Goal: Check status: Check status

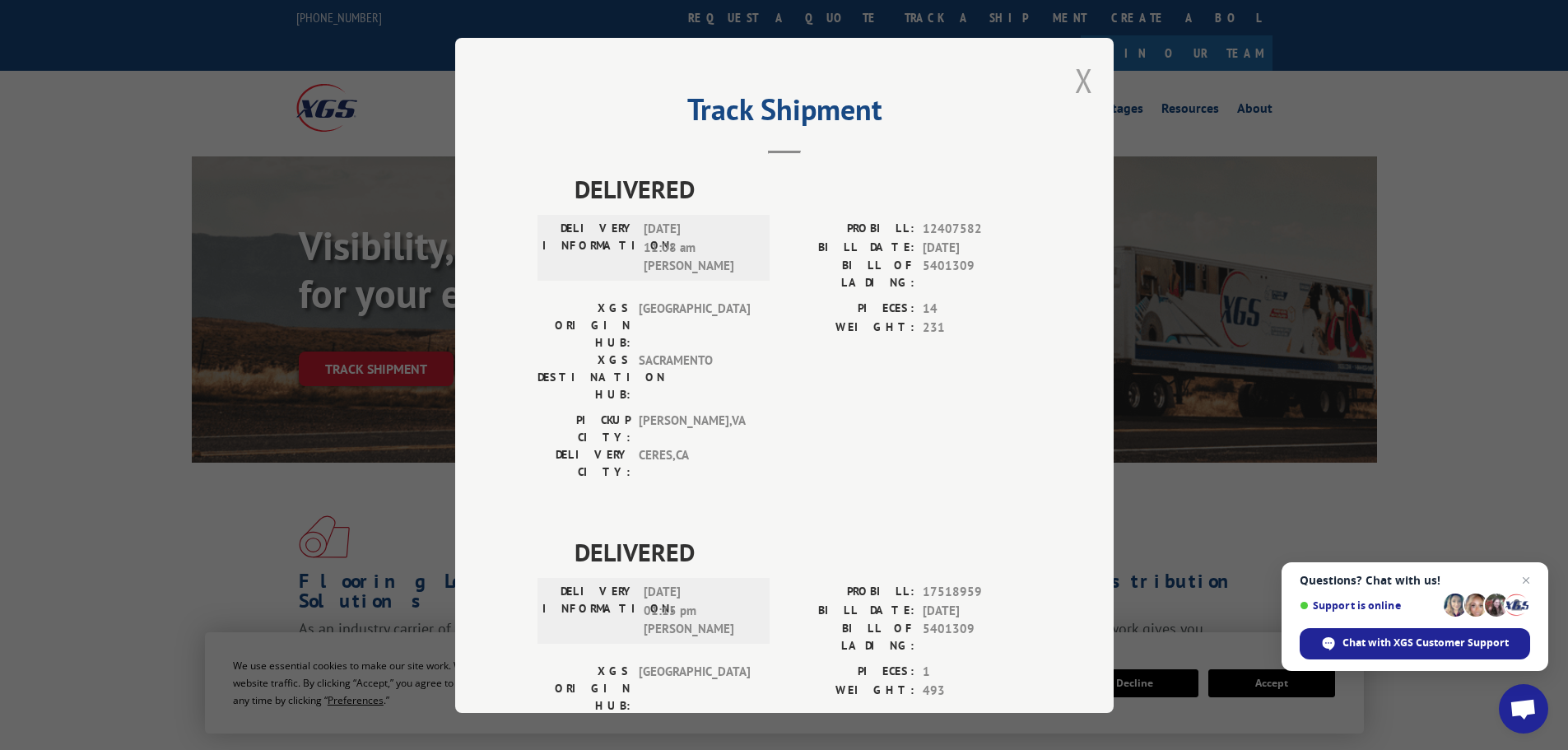
click at [1080, 78] on button "Close modal" at bounding box center [1084, 80] width 18 height 44
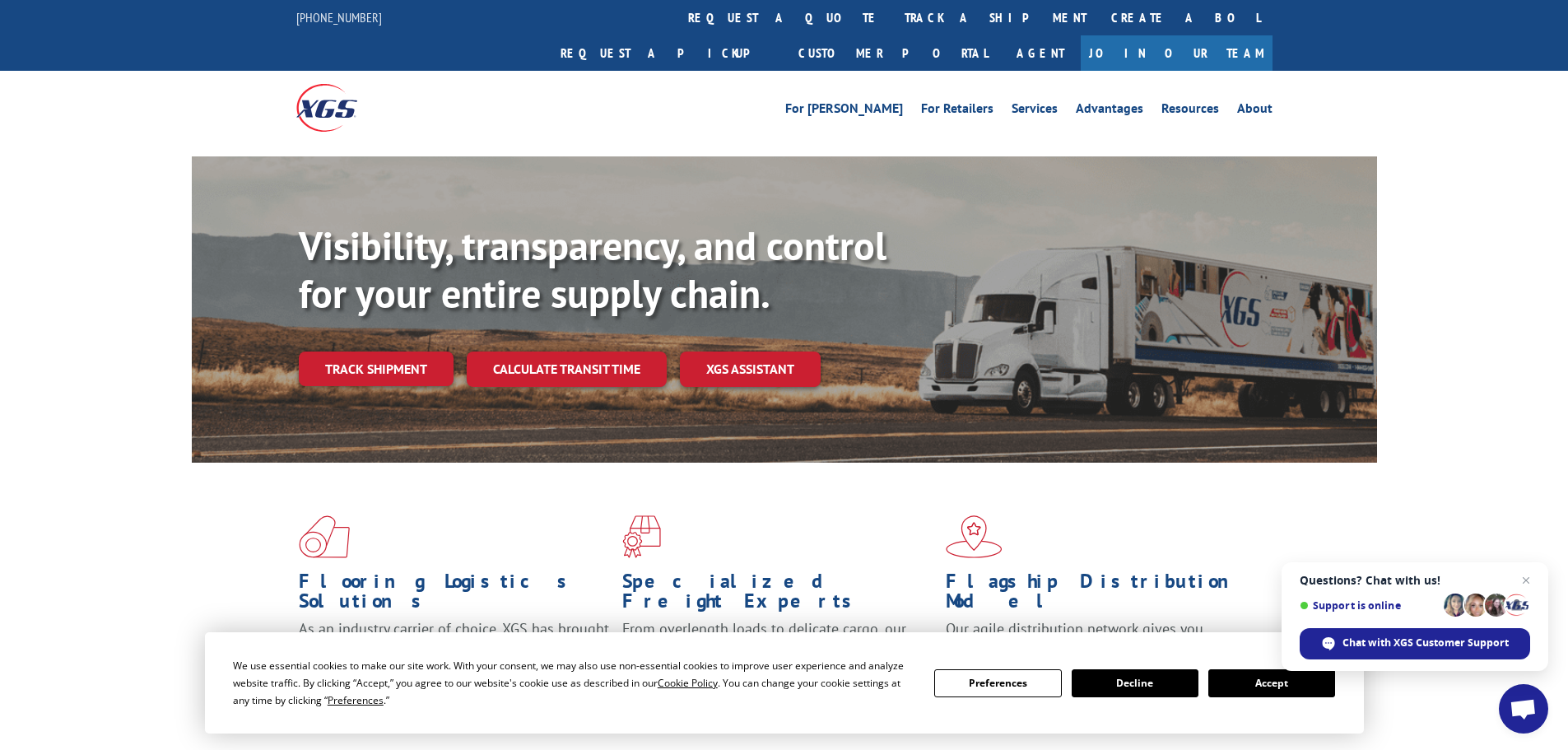
drag, startPoint x: 771, startPoint y: 17, endPoint x: 760, endPoint y: 28, distance: 15.6
click at [892, 18] on link "track a shipment" at bounding box center [995, 18] width 207 height 35
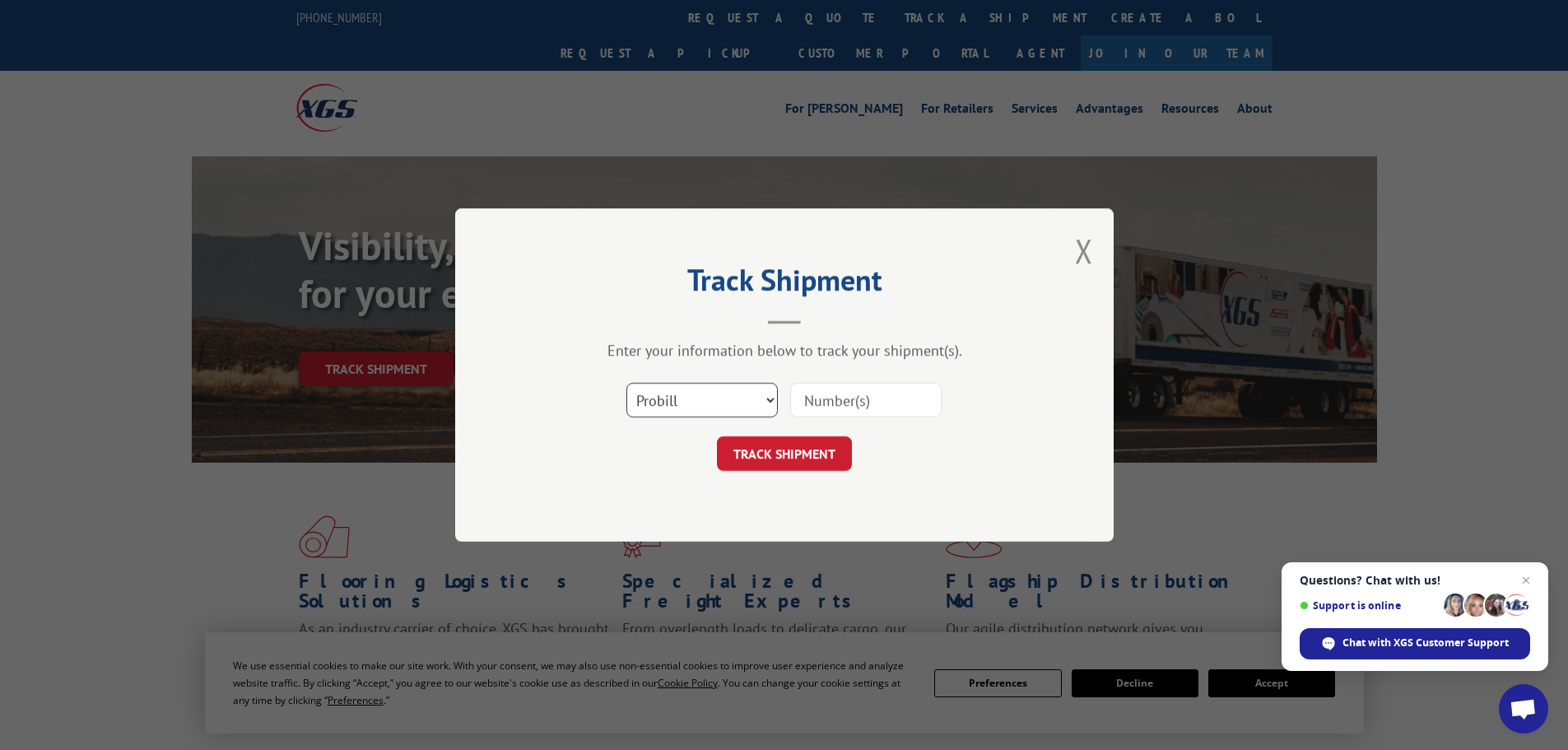
click at [669, 412] on select "Select category... Probill BOL PO" at bounding box center [703, 400] width 152 height 35
select select "bol"
click at [627, 383] on select "Select category... Probill BOL PO" at bounding box center [703, 400] width 152 height 35
click at [840, 403] on input at bounding box center [866, 400] width 152 height 35
paste input "7054874"
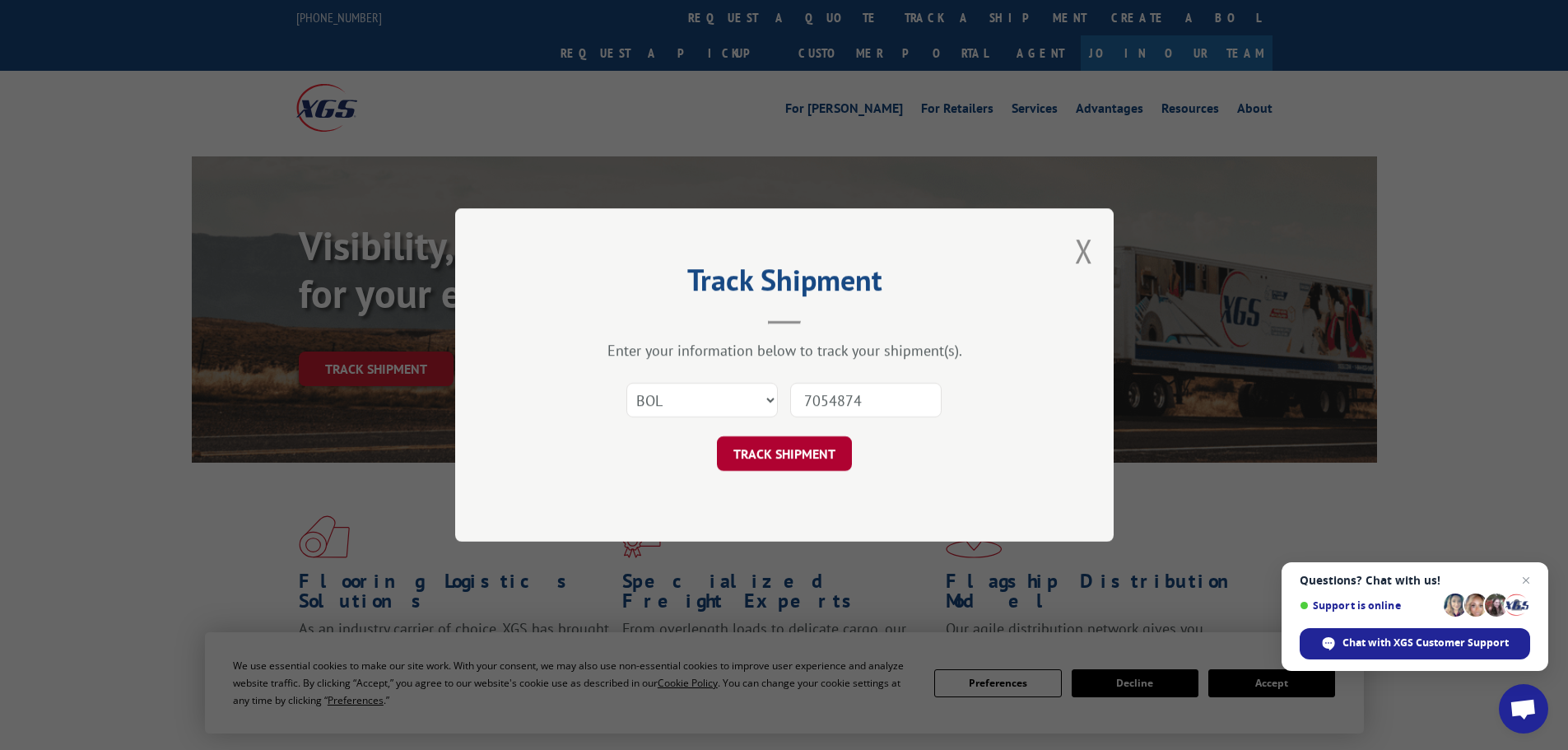
type input "7054874"
click at [784, 461] on button "TRACK SHIPMENT" at bounding box center [784, 453] width 135 height 35
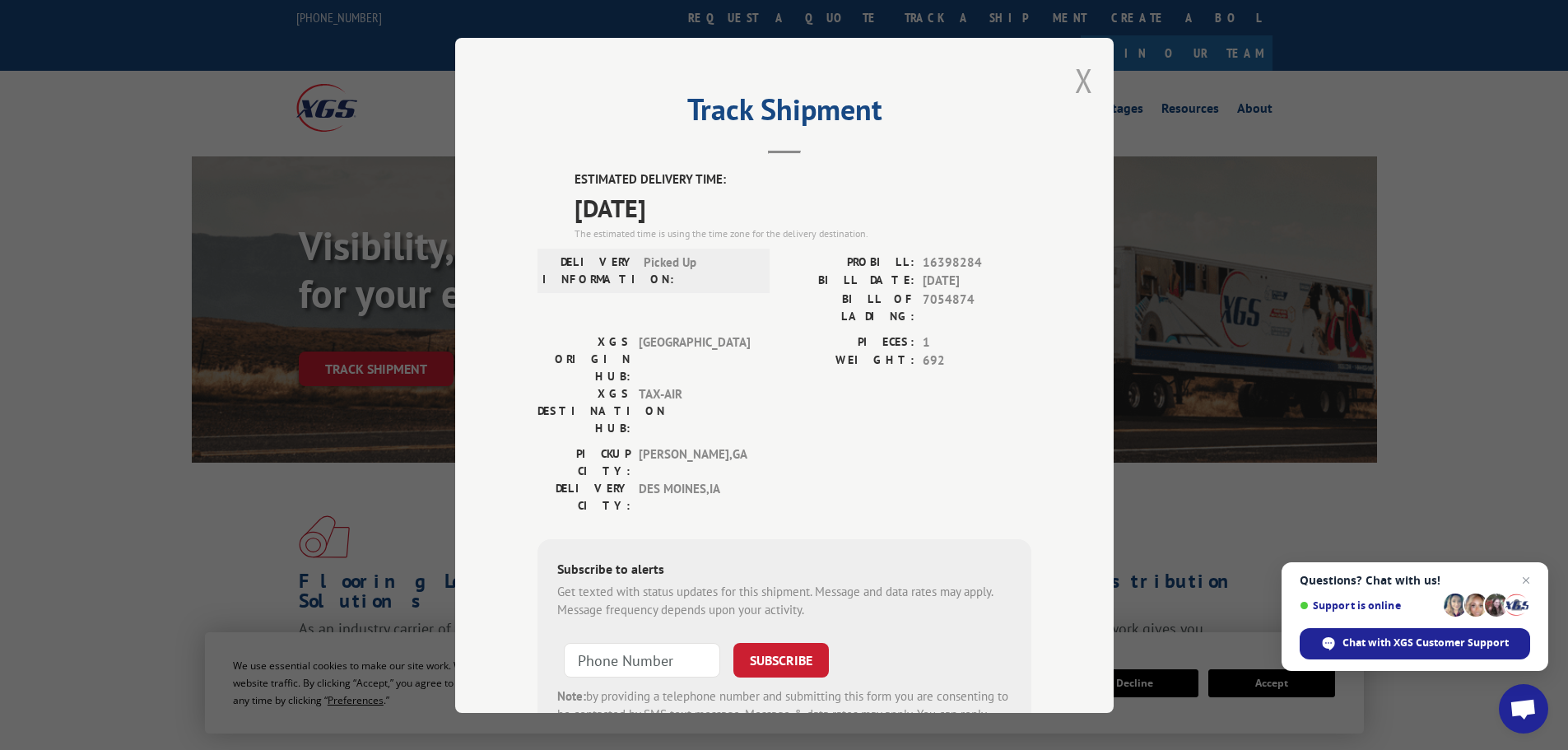
click at [1078, 82] on button "Close modal" at bounding box center [1084, 80] width 18 height 44
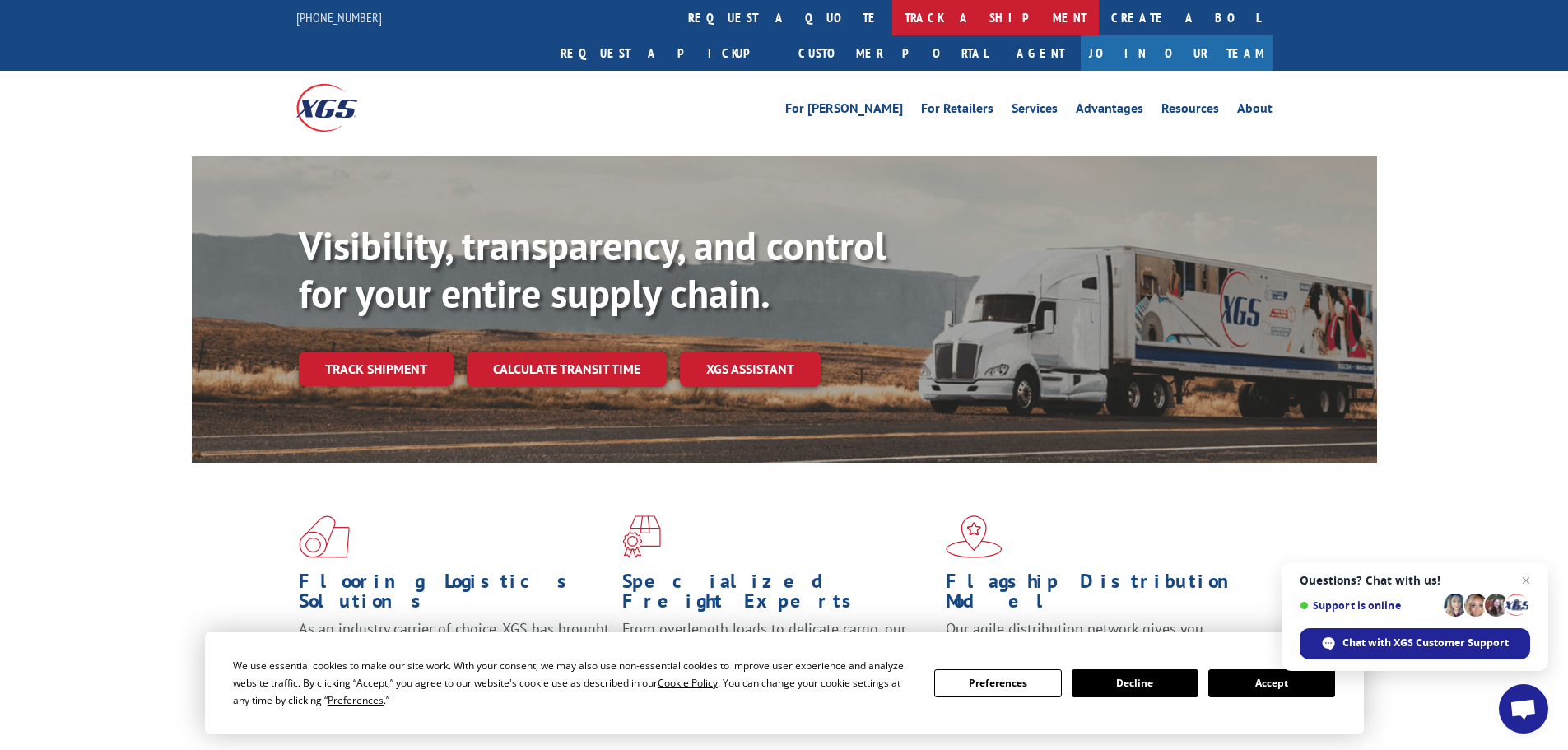
click at [892, 22] on link "track a shipment" at bounding box center [995, 18] width 207 height 35
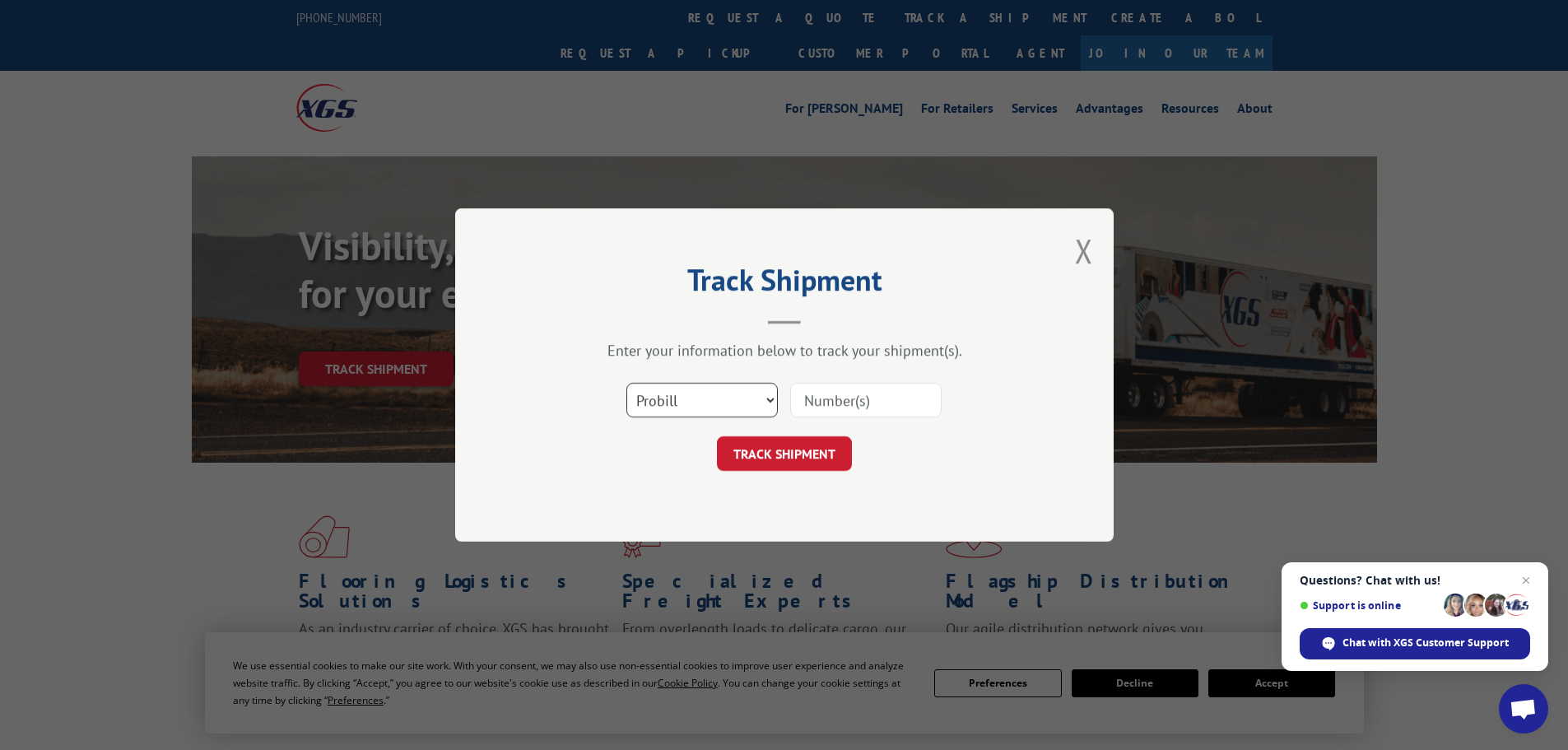
drag, startPoint x: 697, startPoint y: 400, endPoint x: 697, endPoint y: 417, distance: 17.0
click at [697, 400] on select "Select category... Probill BOL PO" at bounding box center [703, 400] width 152 height 35
select select "bol"
click at [627, 383] on select "Select category... Probill BOL PO" at bounding box center [703, 400] width 152 height 35
click at [816, 412] on input at bounding box center [866, 400] width 152 height 35
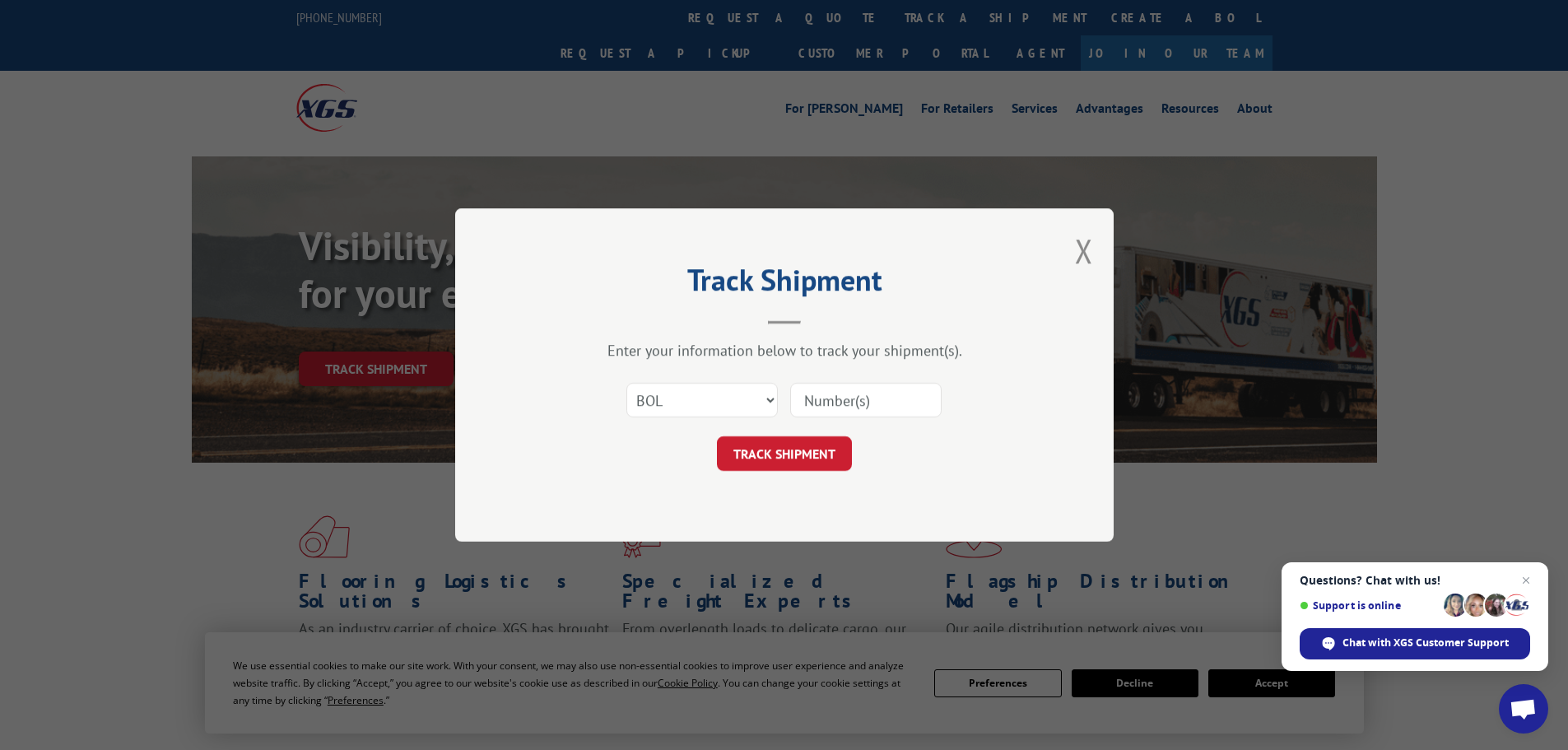
paste input "7038798"
type input "7038798"
click at [807, 454] on button "TRACK SHIPMENT" at bounding box center [784, 453] width 135 height 35
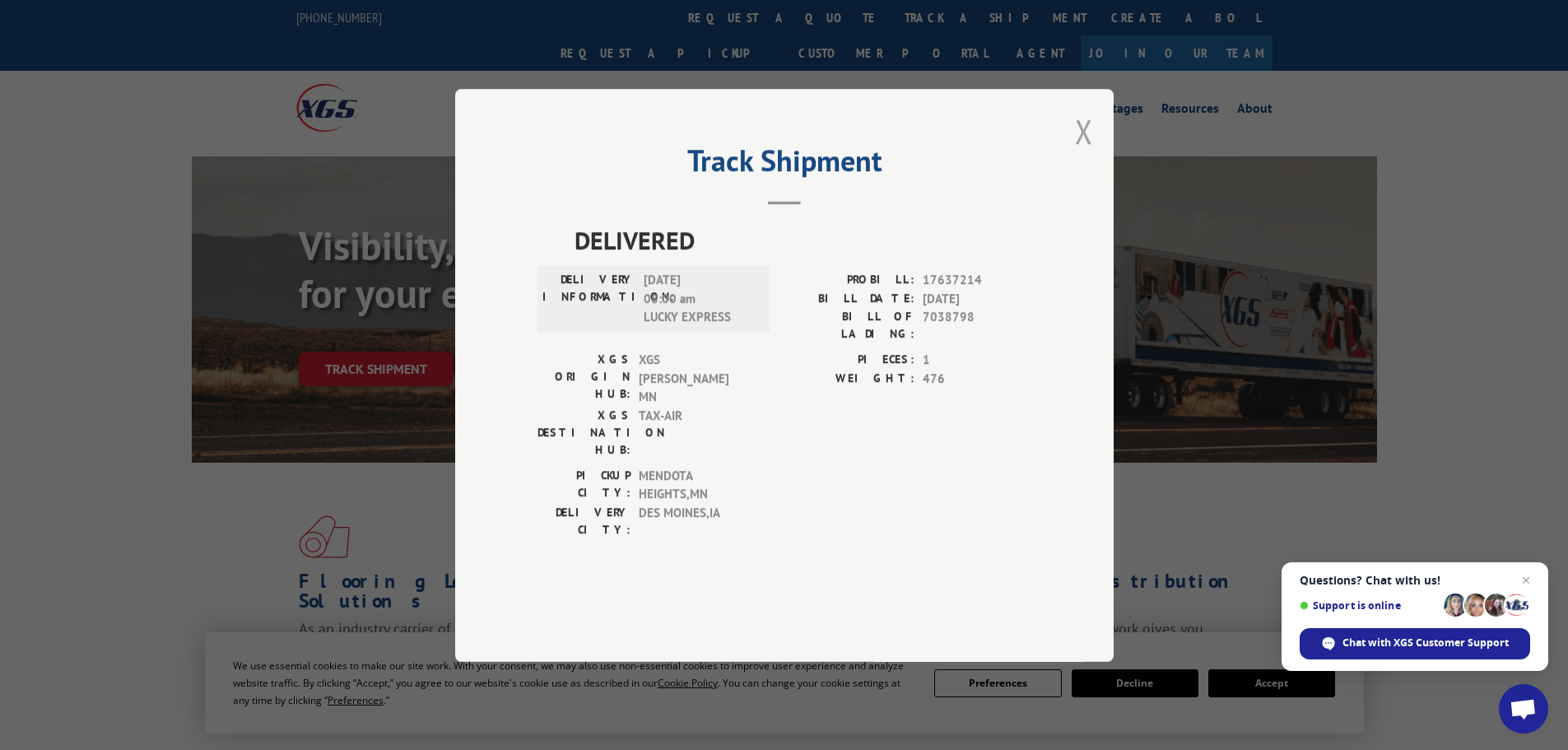
click at [1080, 154] on button "Close modal" at bounding box center [1084, 132] width 18 height 44
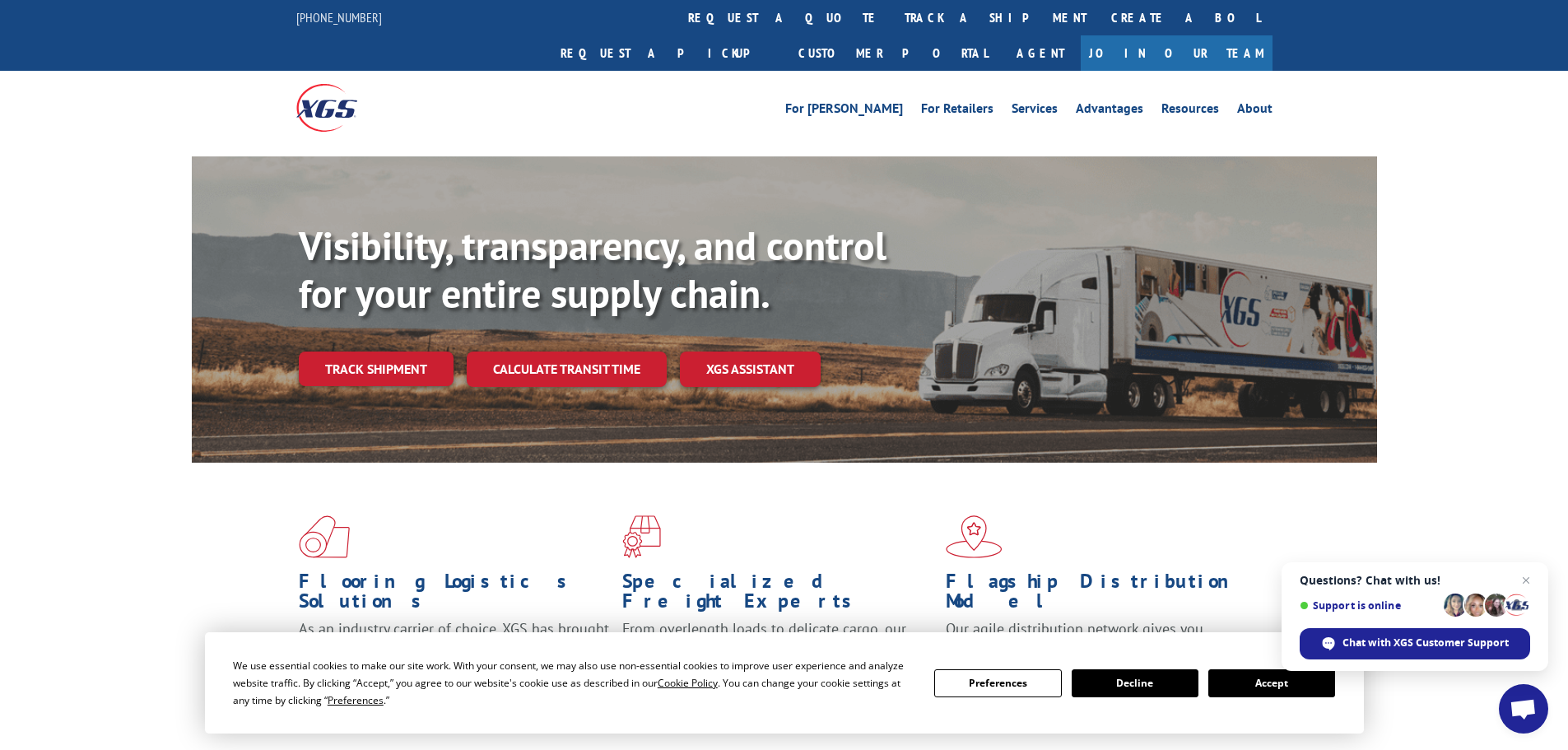
click at [892, 34] on link "track a shipment" at bounding box center [995, 18] width 207 height 35
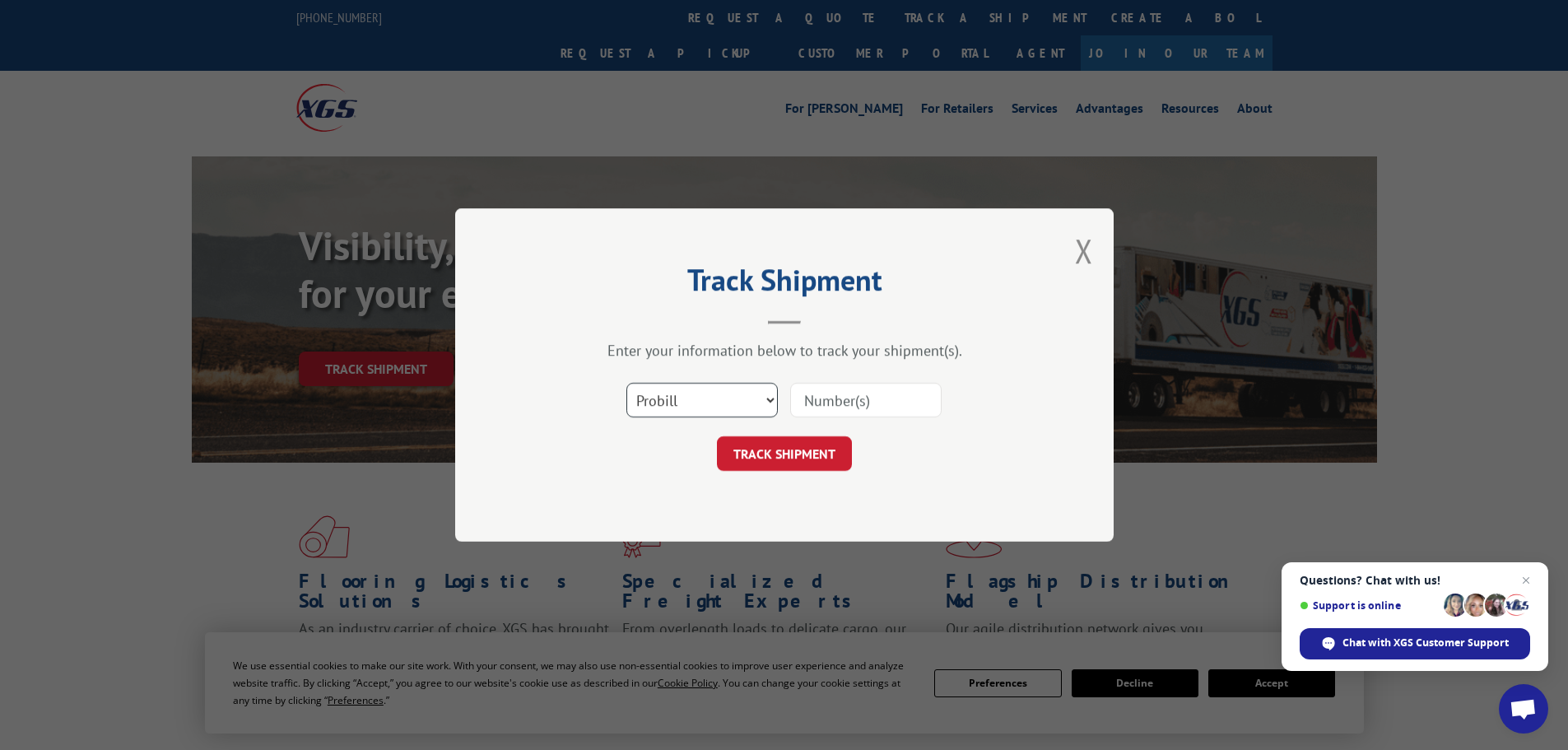
click at [703, 410] on select "Select category... Probill BOL PO" at bounding box center [703, 400] width 152 height 35
select select "bol"
click at [627, 383] on select "Select category... Probill BOL PO" at bounding box center [703, 400] width 152 height 35
click at [863, 397] on input at bounding box center [866, 400] width 152 height 35
paste input "7041849"
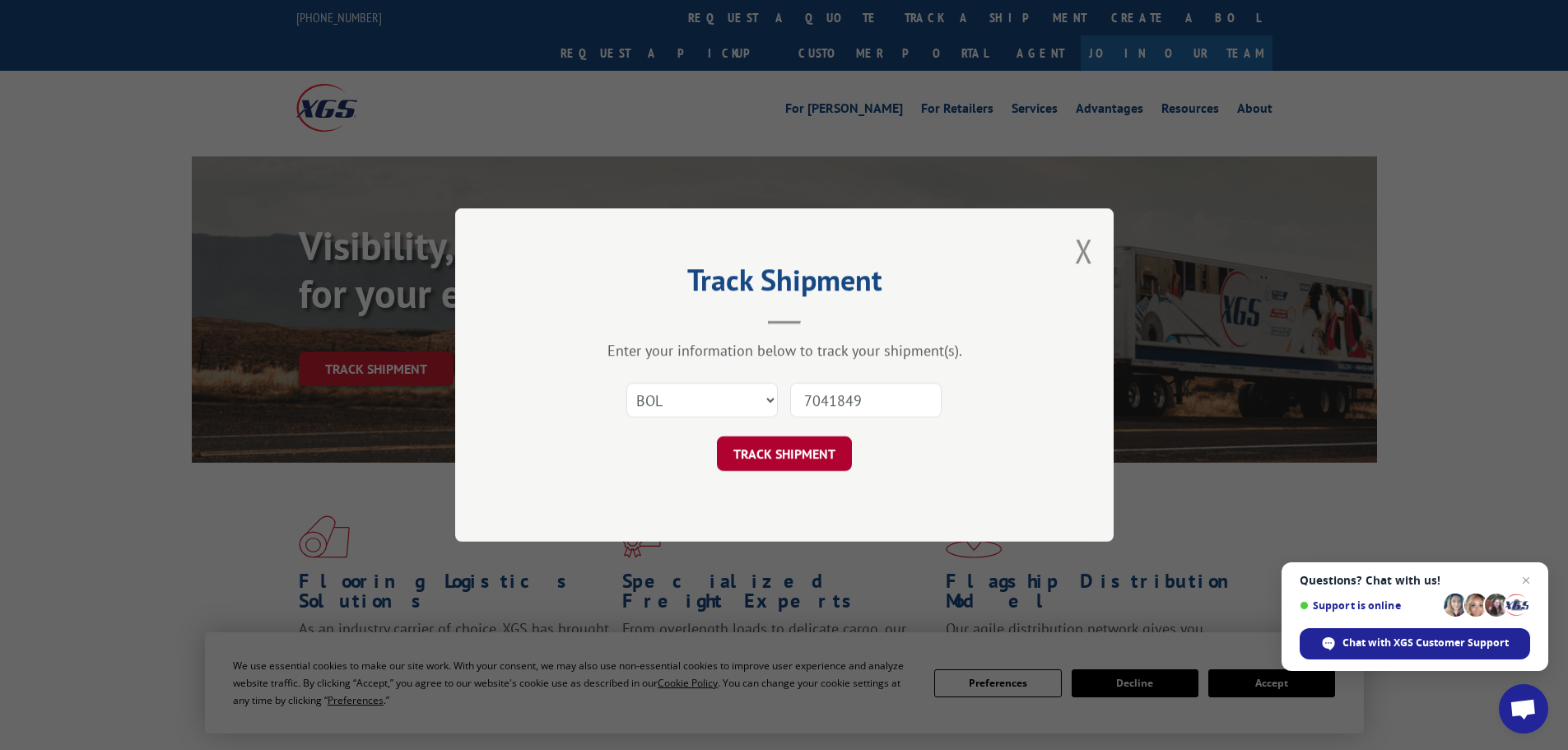
type input "7041849"
click at [779, 468] on button "TRACK SHIPMENT" at bounding box center [784, 453] width 135 height 35
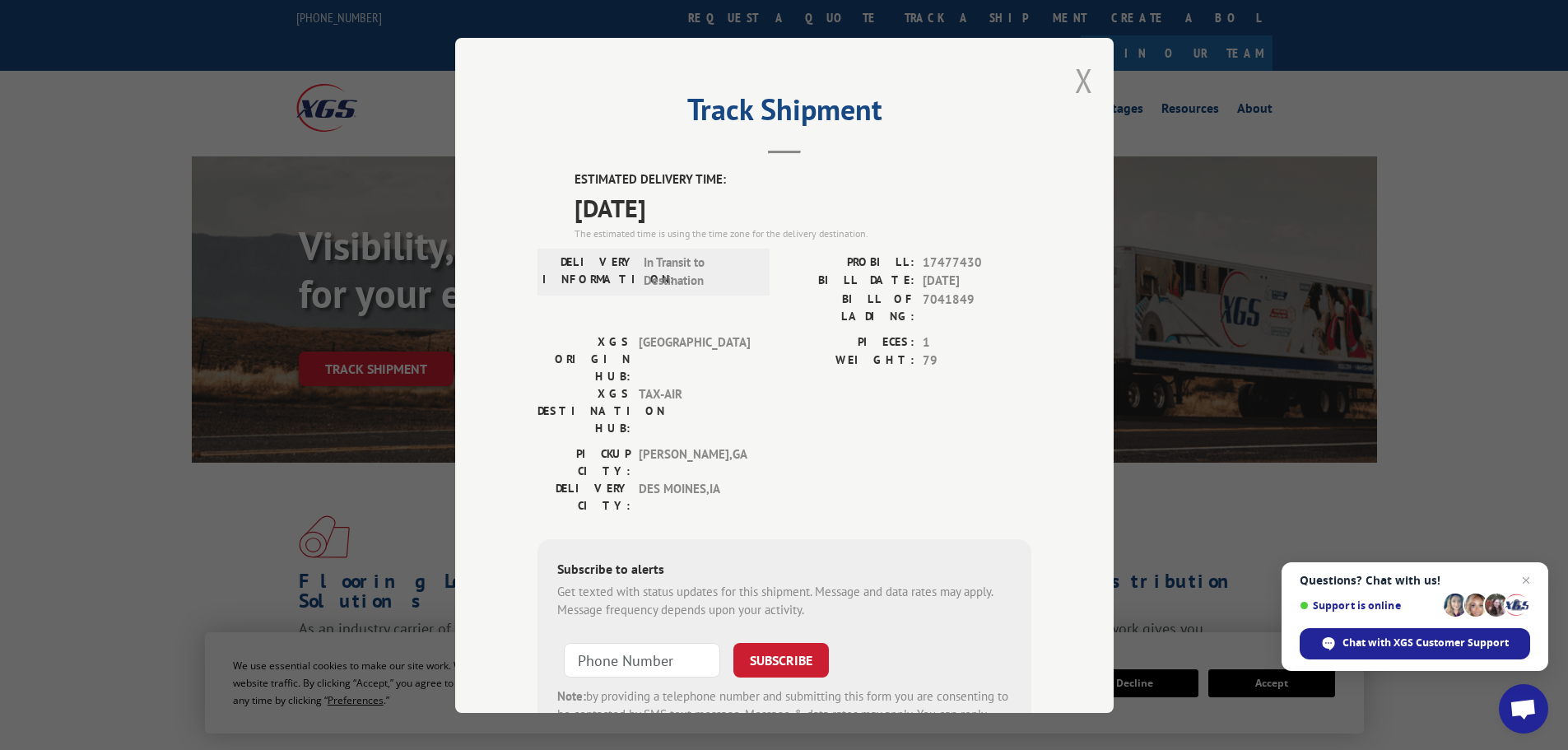
drag, startPoint x: 1071, startPoint y: 99, endPoint x: 806, endPoint y: 59, distance: 268.0
click at [1059, 95] on div "Track Shipment ESTIMATED DELIVERY TIME: 10/06/2025 The estimated time is using …" at bounding box center [784, 375] width 659 height 675
click at [1075, 87] on button "Close modal" at bounding box center [1084, 80] width 18 height 44
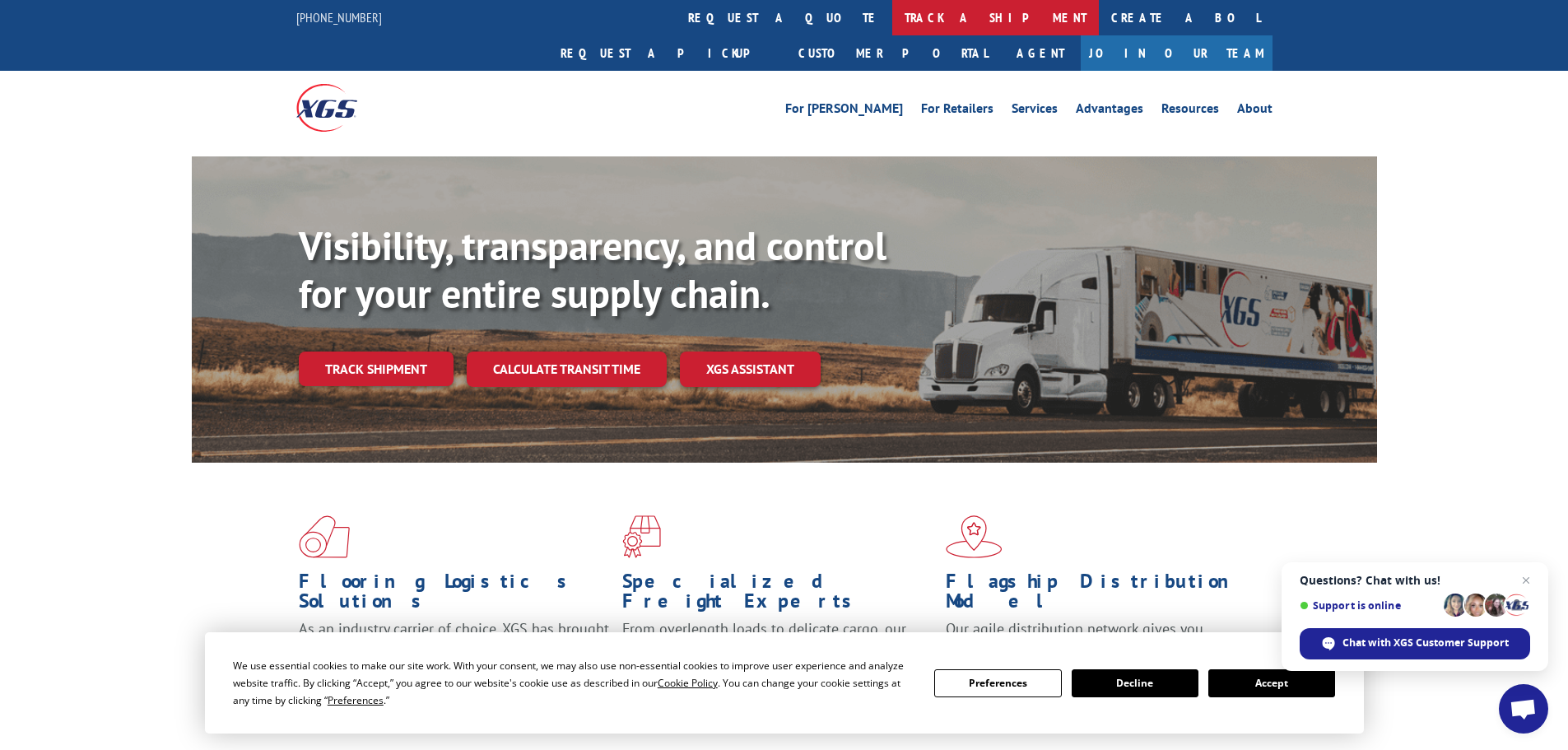
click at [892, 20] on link "track a shipment" at bounding box center [995, 18] width 207 height 35
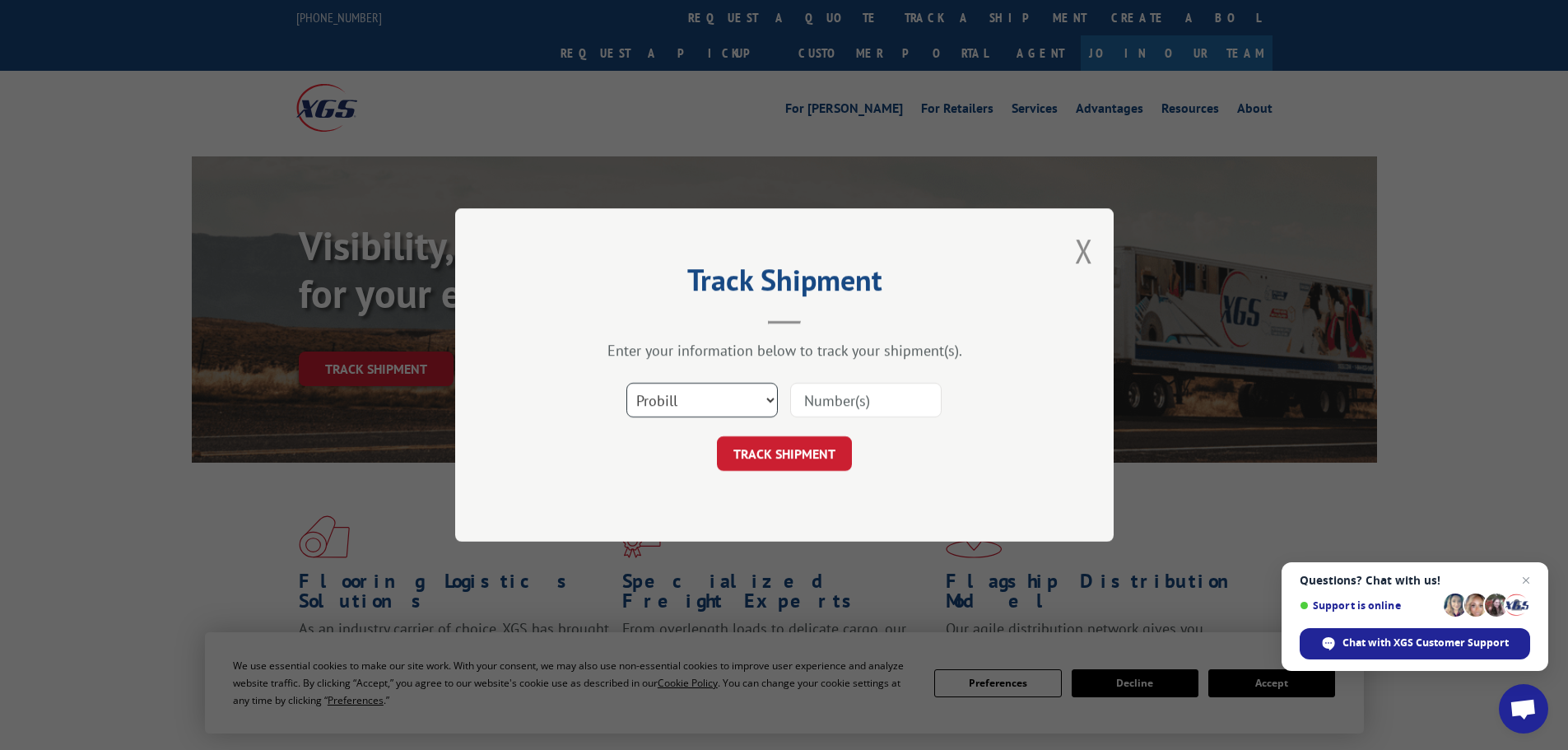
click at [658, 406] on select "Select category... Probill BOL PO" at bounding box center [703, 400] width 152 height 35
select select "bol"
click at [627, 383] on select "Select category... Probill BOL PO" at bounding box center [703, 400] width 152 height 35
click at [815, 404] on input at bounding box center [866, 400] width 152 height 35
paste input "7046231"
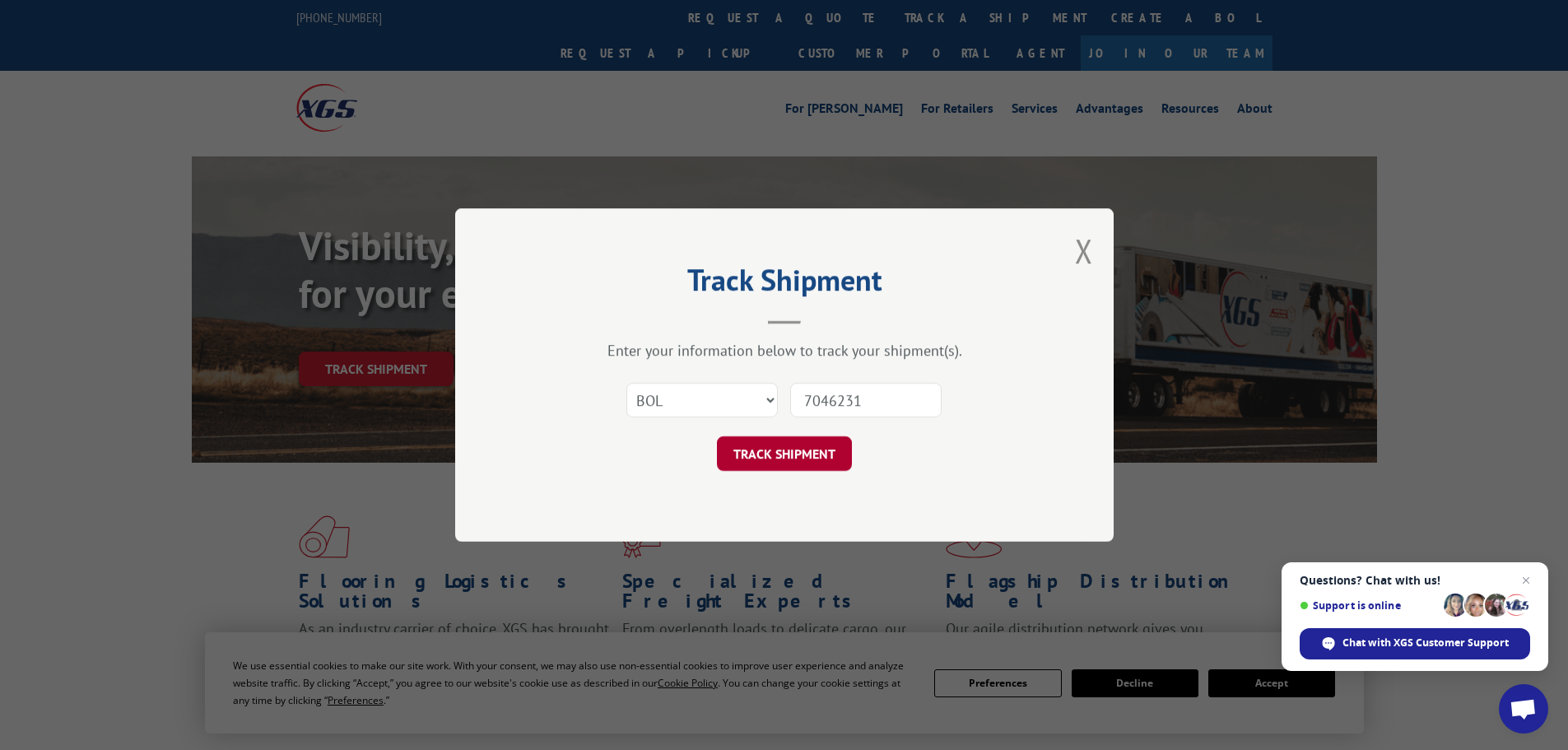
type input "7046231"
click at [827, 460] on button "TRACK SHIPMENT" at bounding box center [784, 453] width 135 height 35
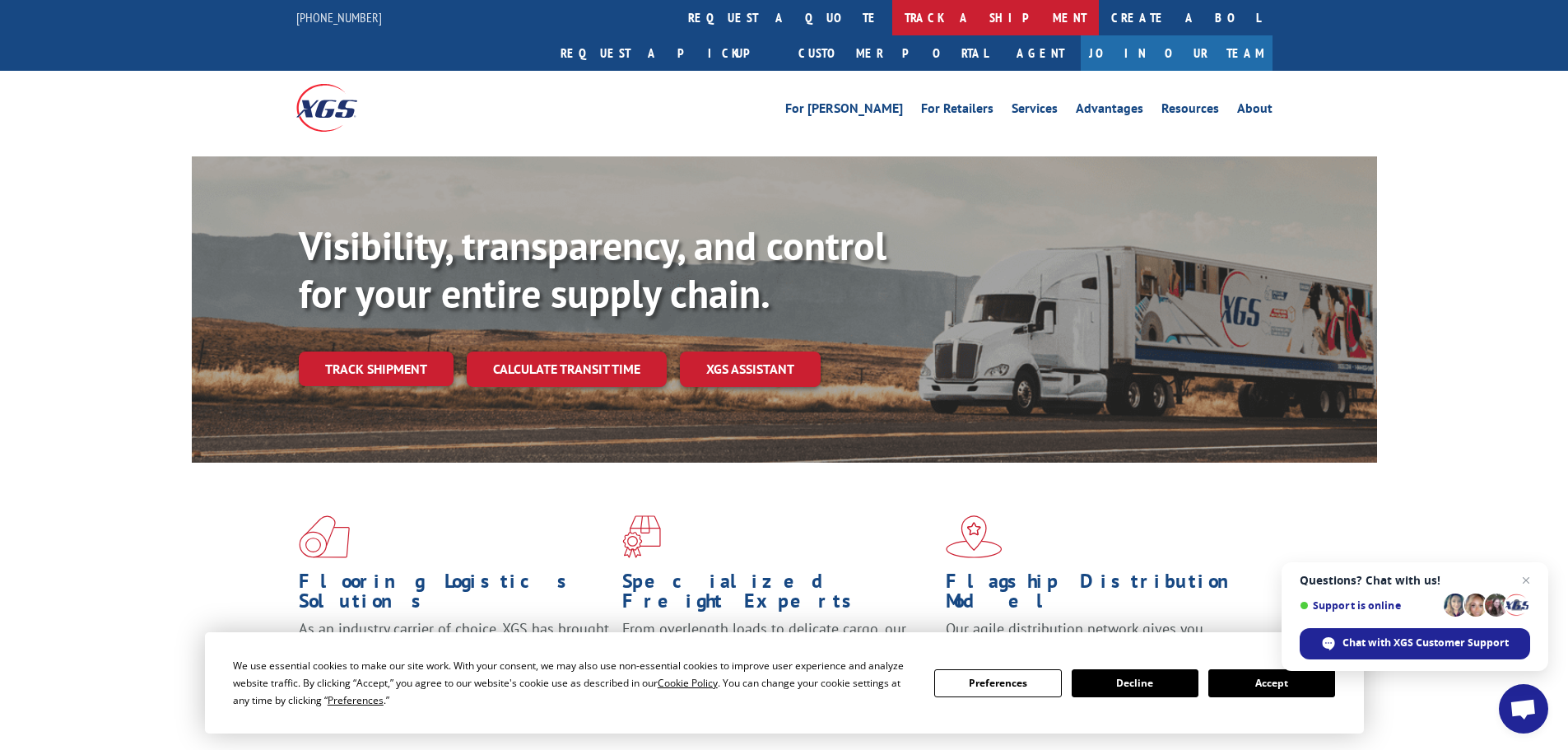
click at [892, 12] on link "track a shipment" at bounding box center [995, 18] width 207 height 35
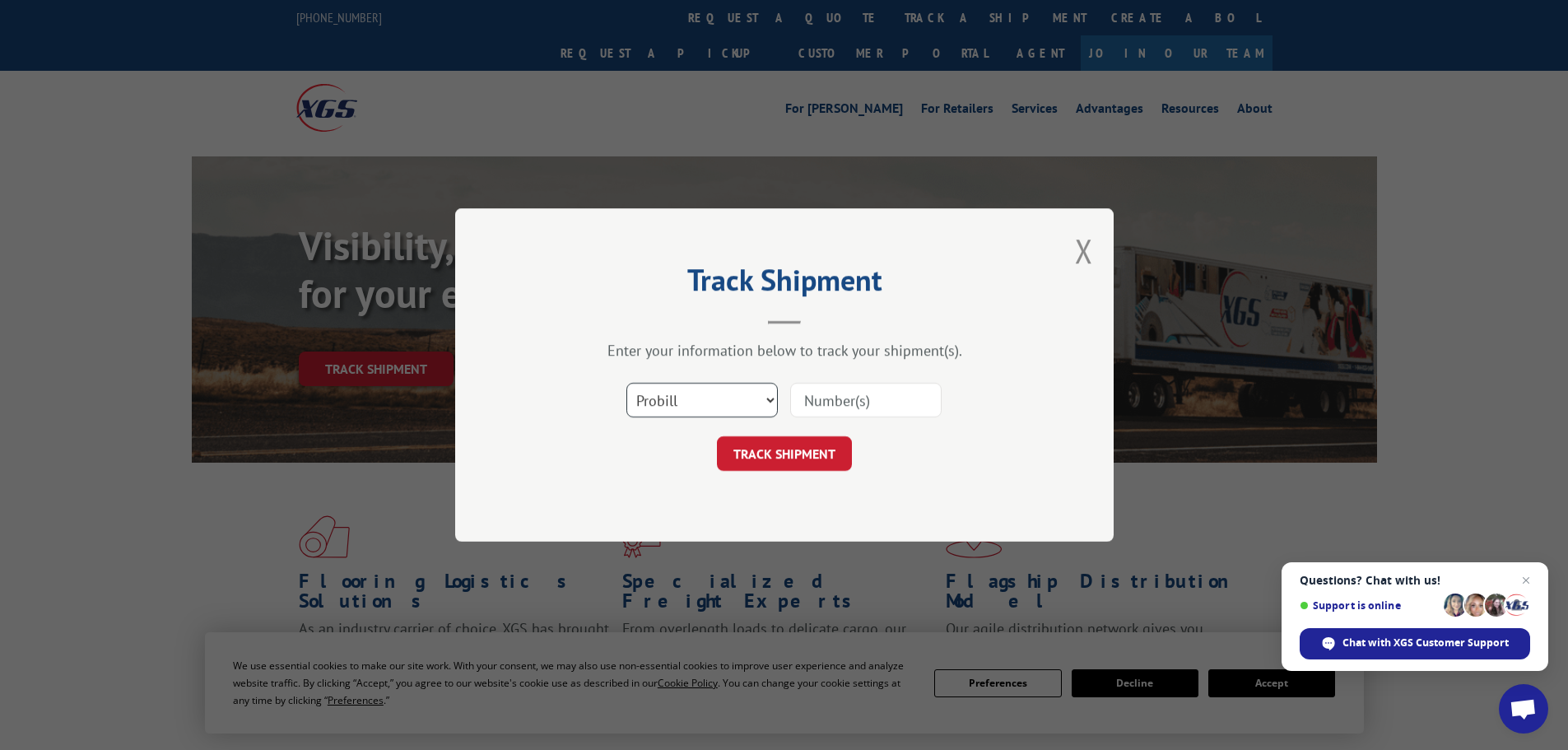
click at [680, 400] on select "Select category... Probill BOL PO" at bounding box center [703, 400] width 152 height 35
select select "bol"
click at [627, 383] on select "Select category... Probill BOL PO" at bounding box center [703, 400] width 152 height 35
click at [825, 402] on input at bounding box center [866, 400] width 152 height 35
paste input "5499638"
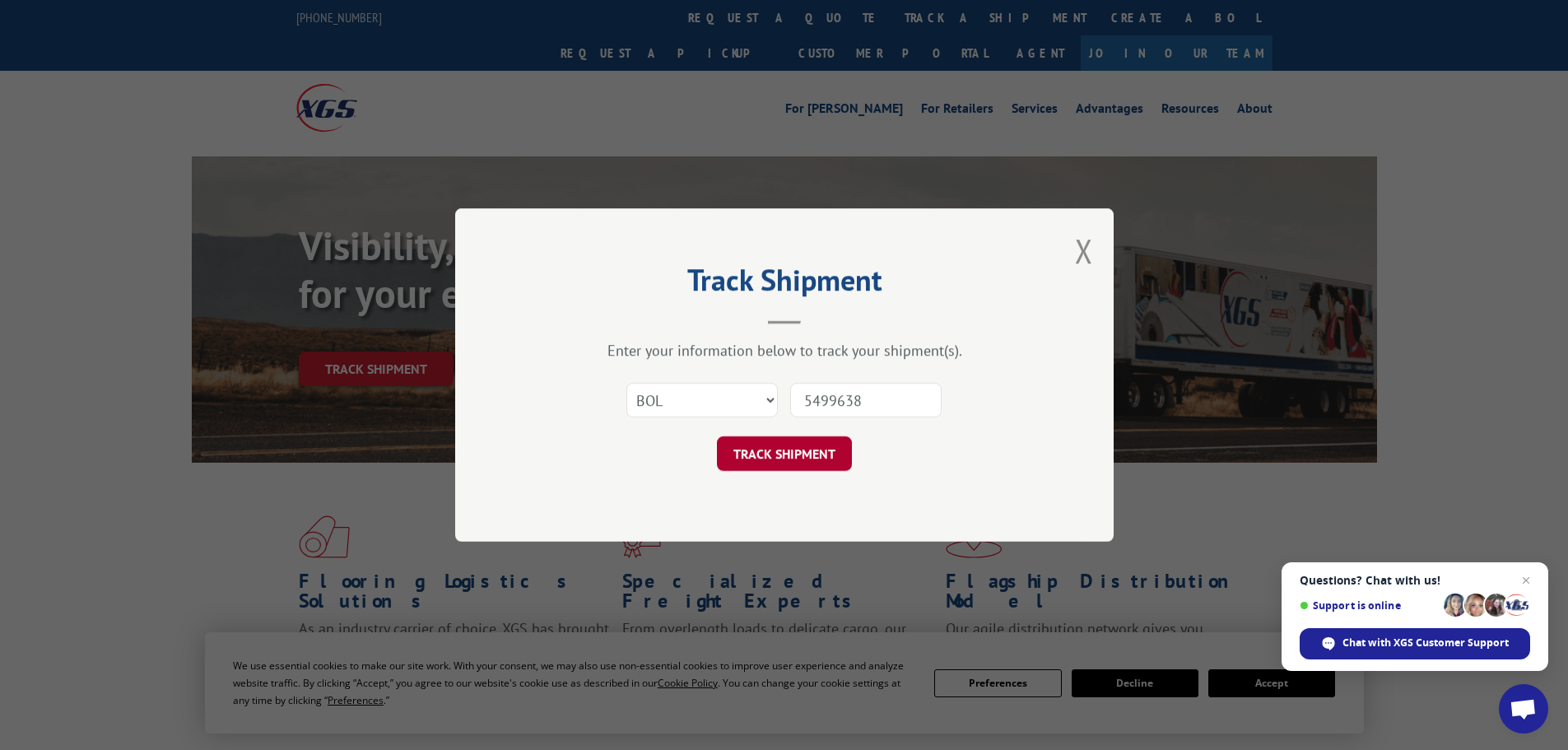
type input "5499638"
click at [837, 445] on button "TRACK SHIPMENT" at bounding box center [784, 453] width 135 height 35
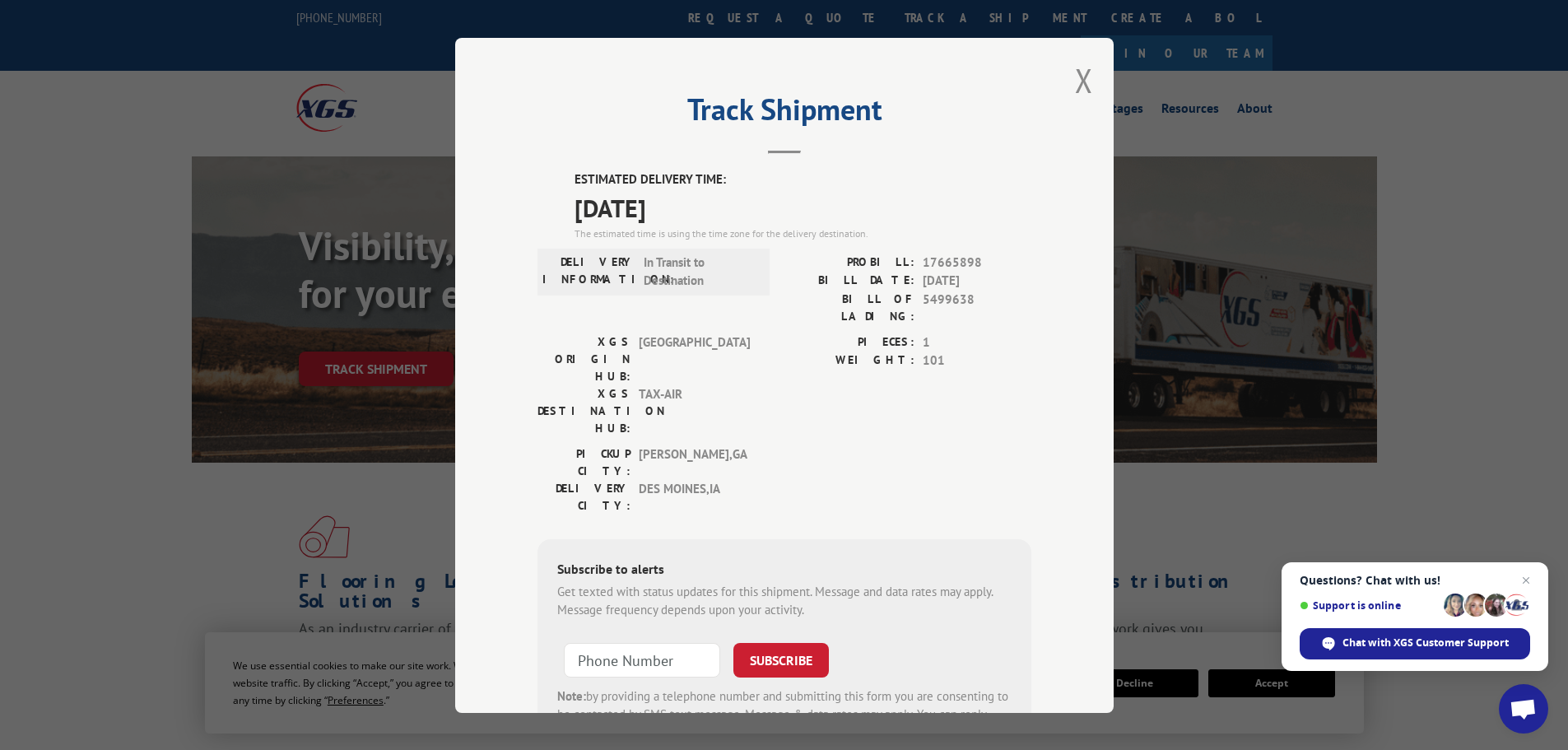
drag, startPoint x: 1077, startPoint y: 97, endPoint x: 1008, endPoint y: 59, distance: 78.8
click at [1075, 89] on button "Close modal" at bounding box center [1084, 80] width 18 height 44
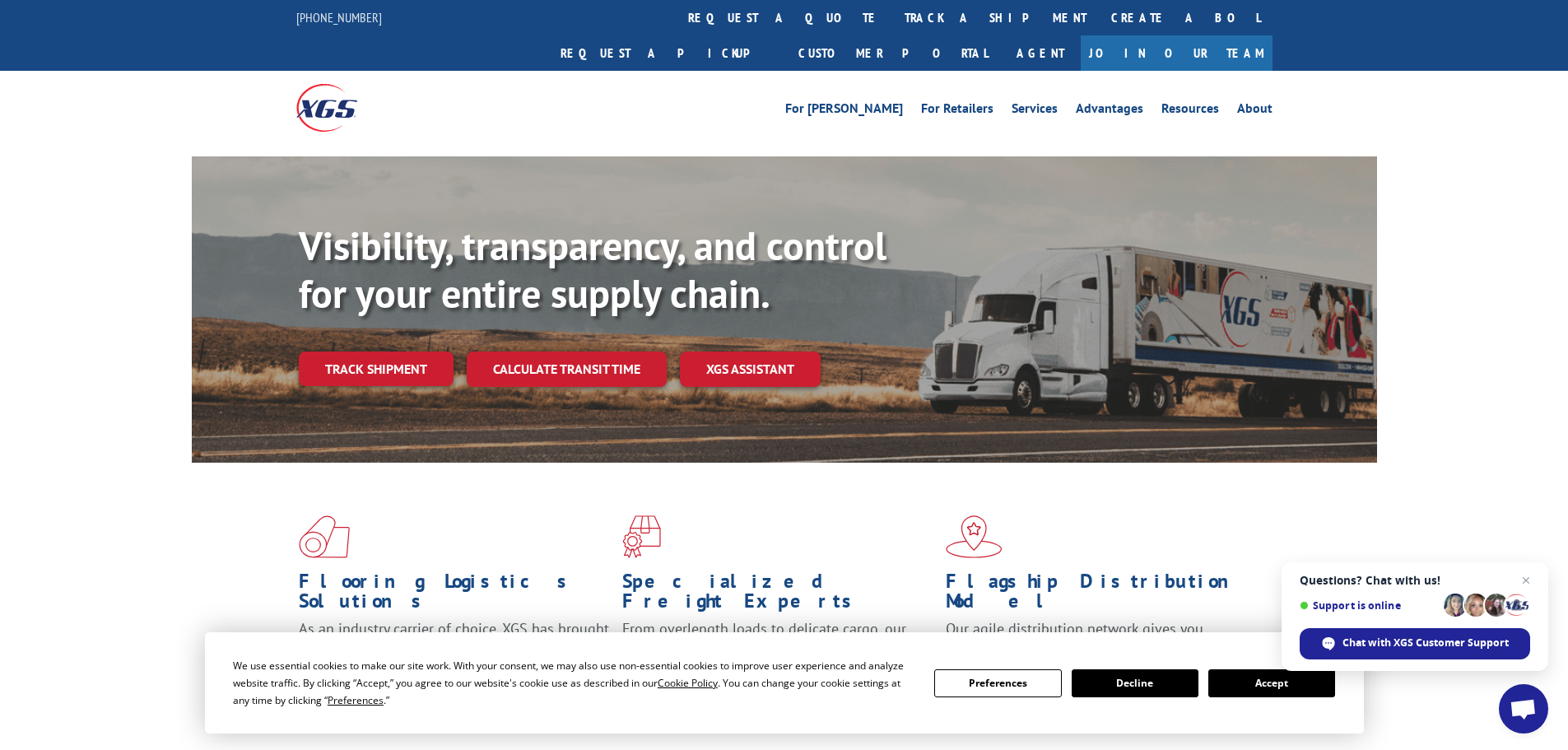
click at [892, 8] on link "track a shipment" at bounding box center [995, 18] width 207 height 35
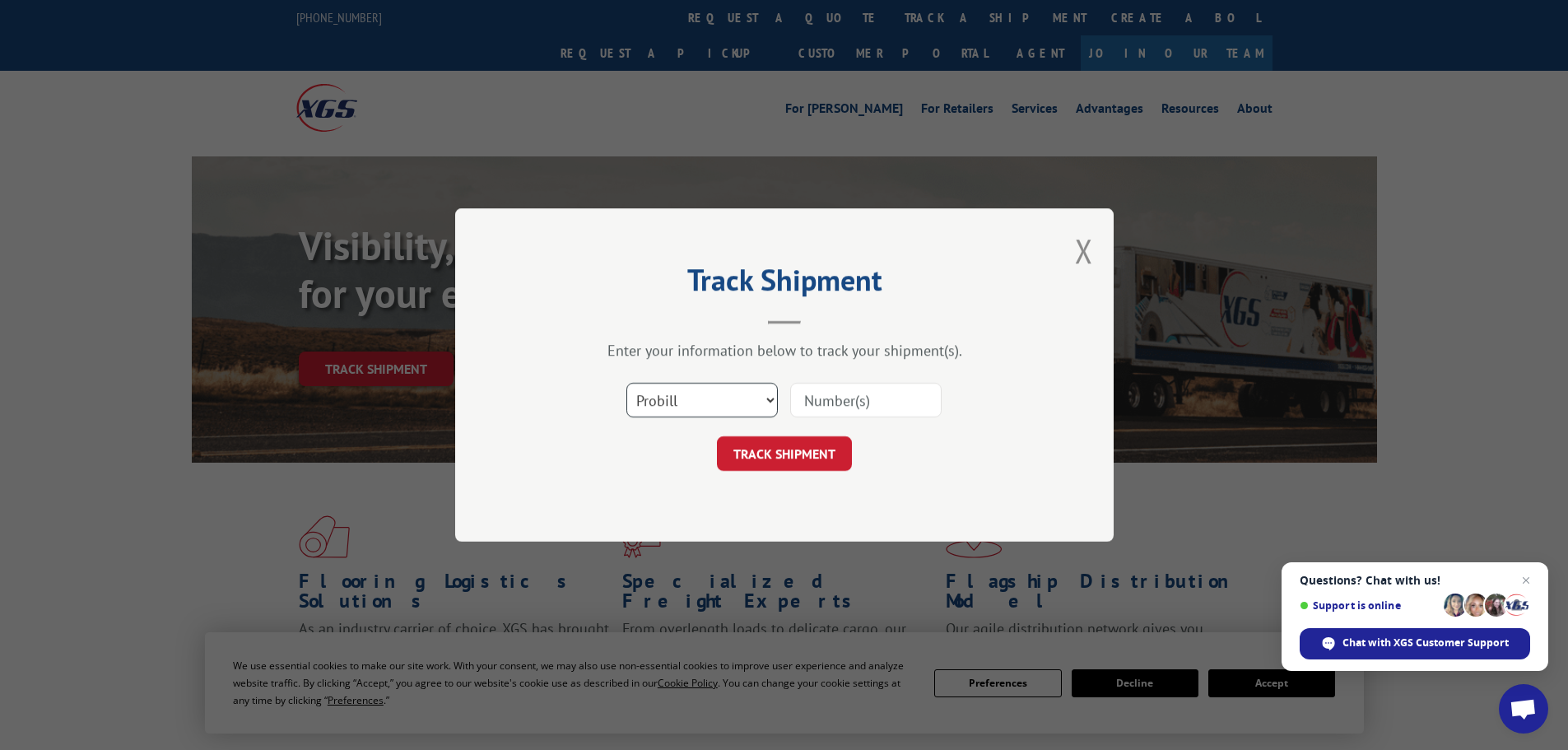
click at [702, 402] on select "Select category... Probill BOL PO" at bounding box center [703, 400] width 152 height 35
select select "bol"
click at [627, 383] on select "Select category... Probill BOL PO" at bounding box center [703, 400] width 152 height 35
click at [809, 399] on input at bounding box center [866, 400] width 152 height 35
paste input "7054874"
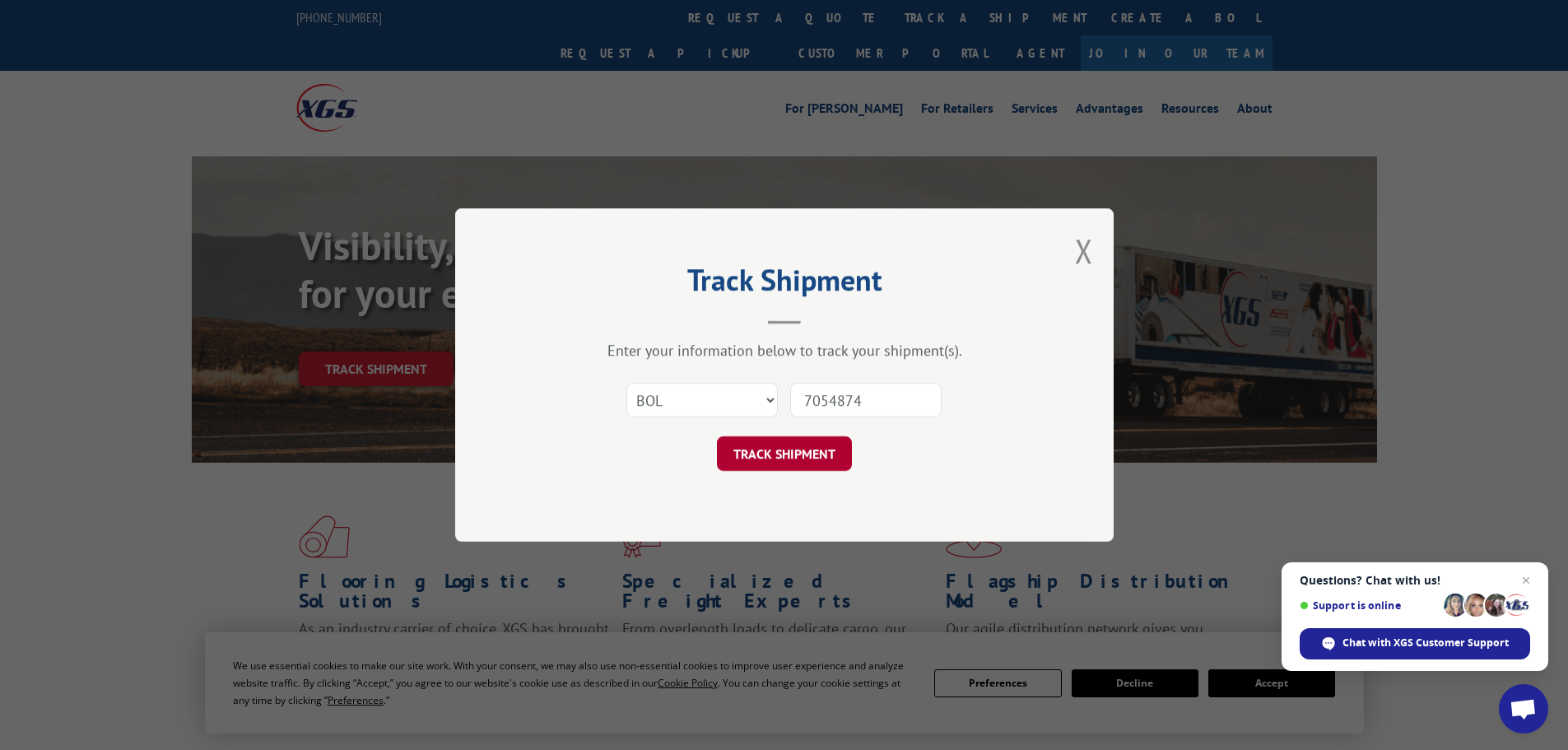
type input "7054874"
click at [784, 454] on button "TRACK SHIPMENT" at bounding box center [784, 453] width 135 height 35
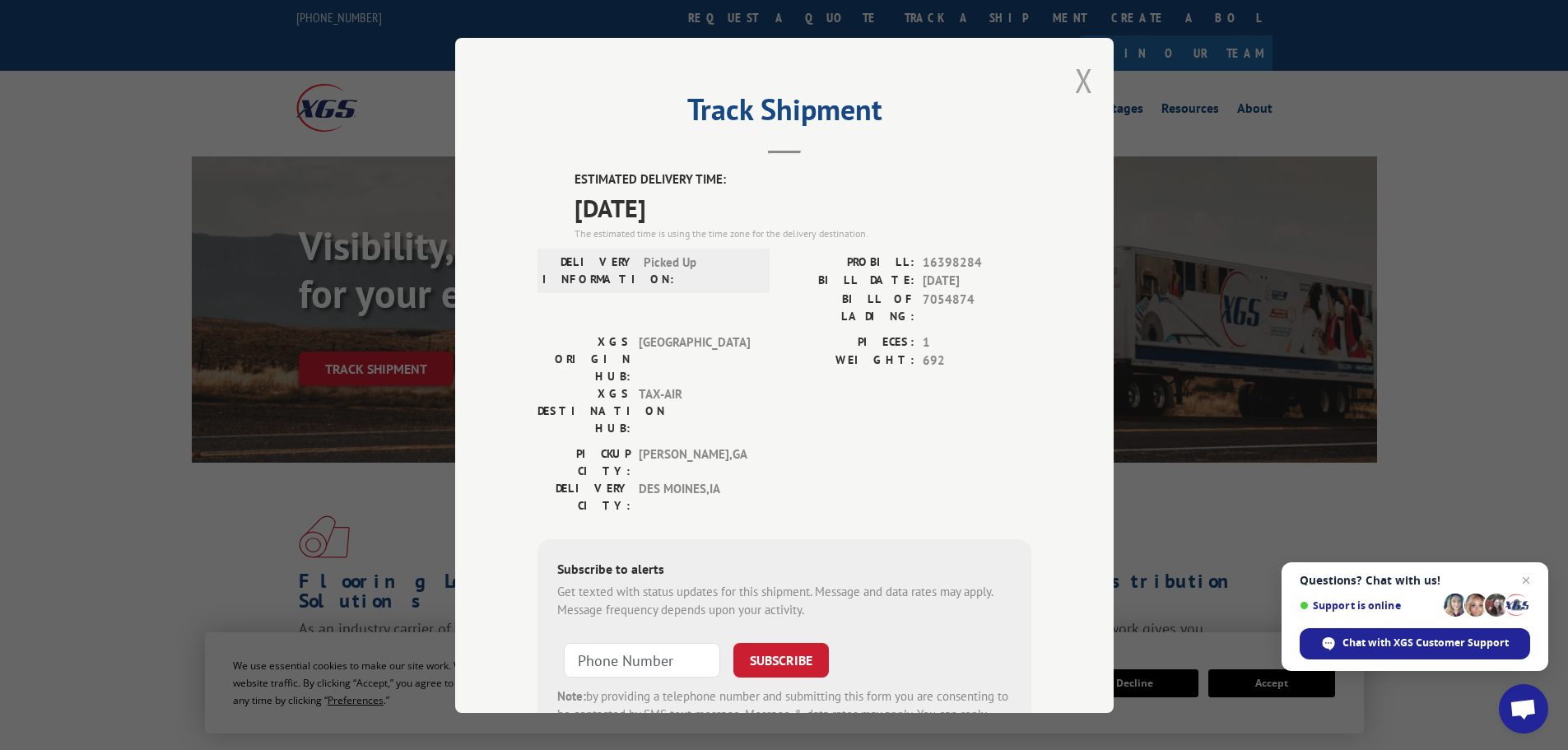
click at [1075, 79] on button "Close modal" at bounding box center [1084, 80] width 18 height 44
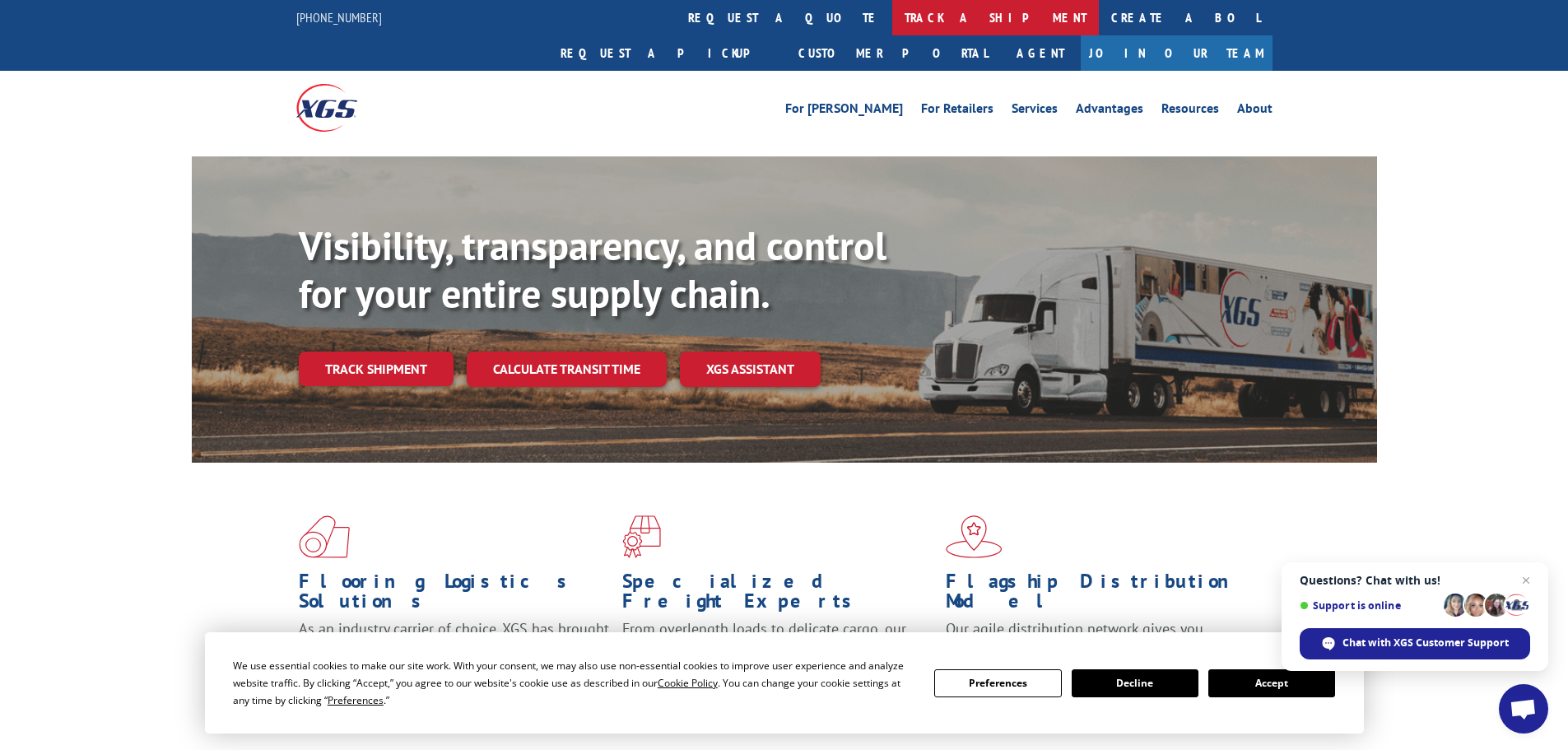
click at [892, 13] on link "track a shipment" at bounding box center [995, 18] width 207 height 35
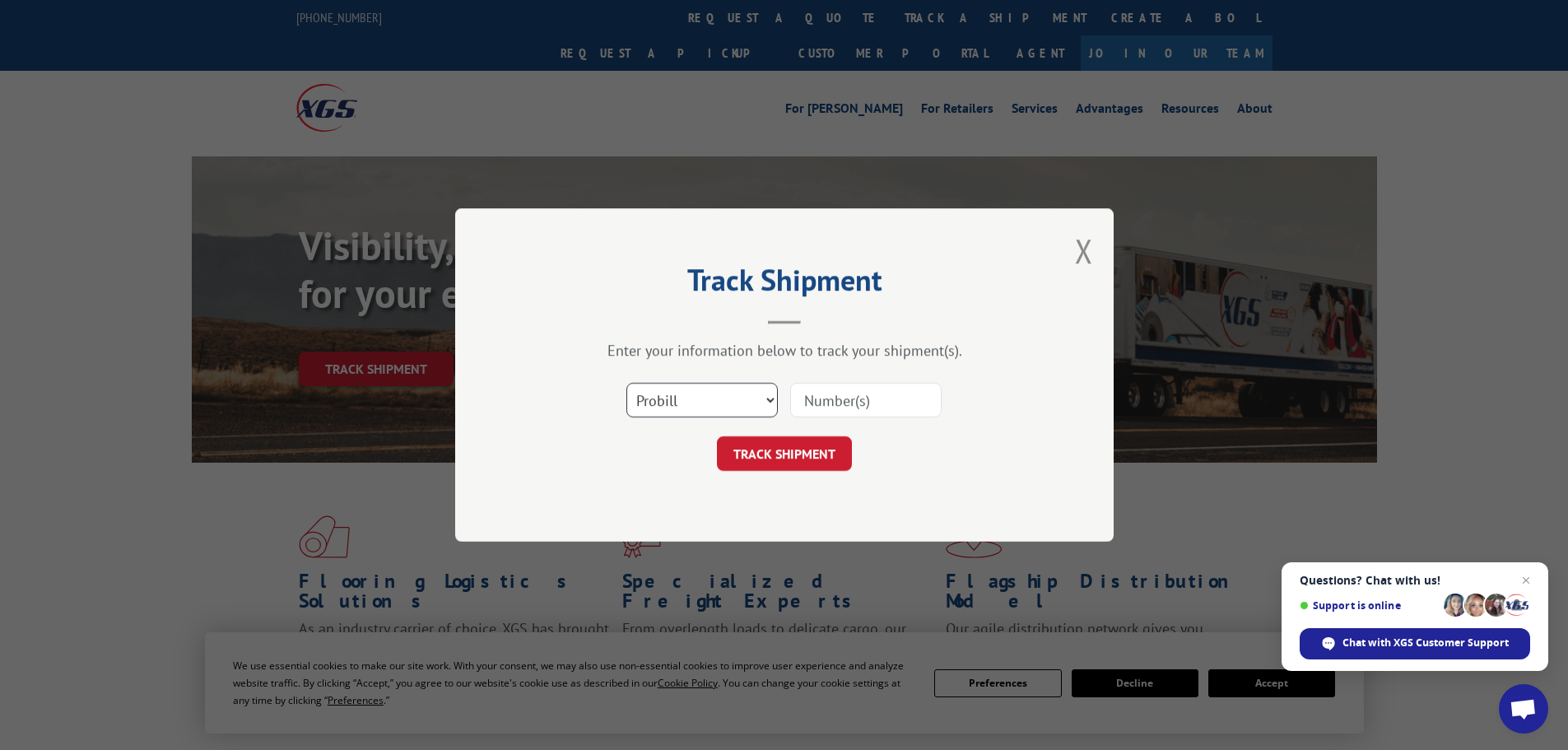
drag, startPoint x: 721, startPoint y: 394, endPoint x: 710, endPoint y: 415, distance: 23.7
click at [721, 395] on select "Select category... Probill BOL PO" at bounding box center [703, 400] width 152 height 35
click at [627, 383] on select "Select category... Probill BOL PO" at bounding box center [703, 400] width 152 height 35
click at [677, 408] on select "Select category... Probill BOL PO" at bounding box center [703, 400] width 152 height 35
select select "bol"
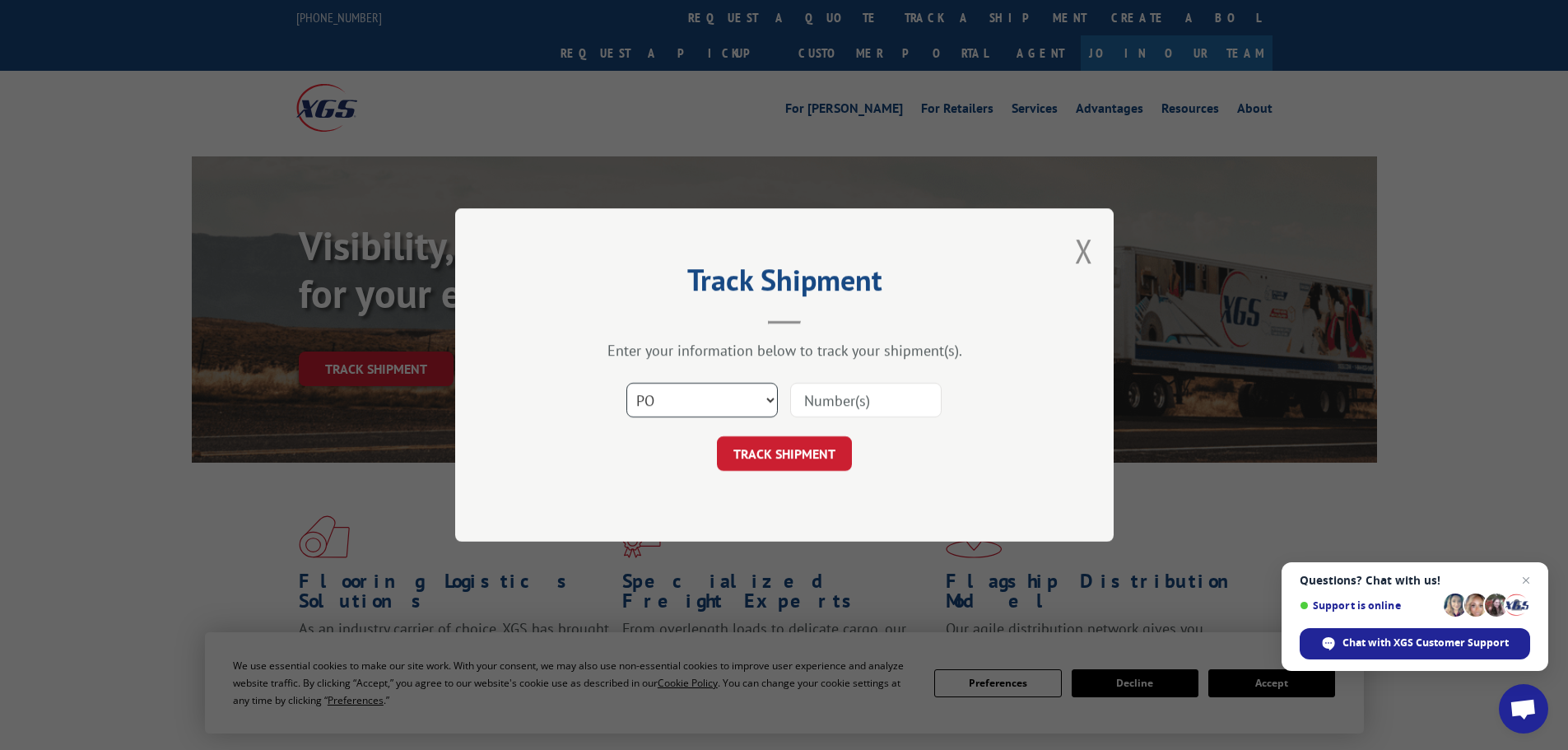
click at [627, 383] on select "Select category... Probill BOL PO" at bounding box center [703, 400] width 152 height 35
click at [809, 402] on input at bounding box center [866, 400] width 152 height 35
paste input "7052556"
type input "7052556"
click at [778, 459] on button "TRACK SHIPMENT" at bounding box center [784, 453] width 135 height 35
